Goal: Transaction & Acquisition: Purchase product/service

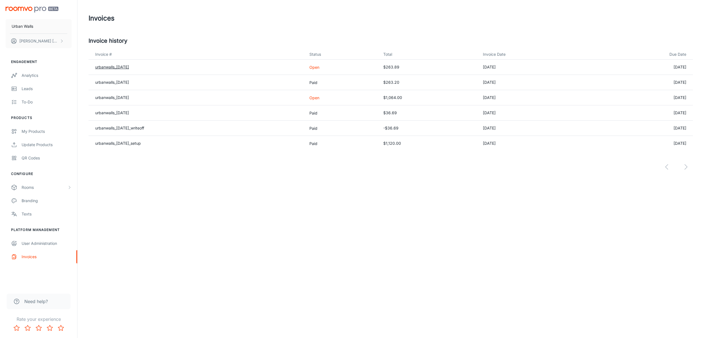
click at [118, 66] on link "urbanwalls_[DATE]" at bounding box center [112, 67] width 34 height 5
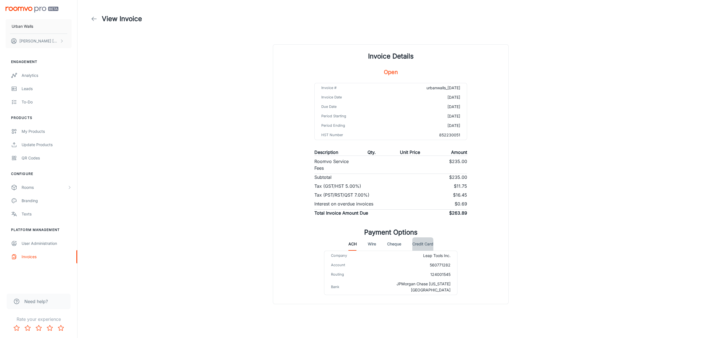
click at [422, 246] on button "Credit Card" at bounding box center [423, 243] width 21 height 13
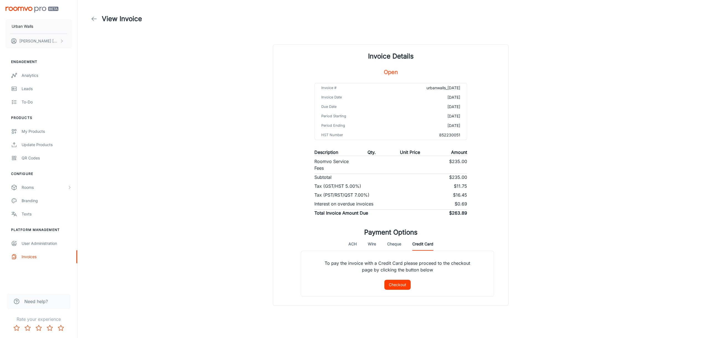
click at [395, 283] on button "Checkout" at bounding box center [398, 284] width 26 height 10
